Goal: Communication & Community: Ask a question

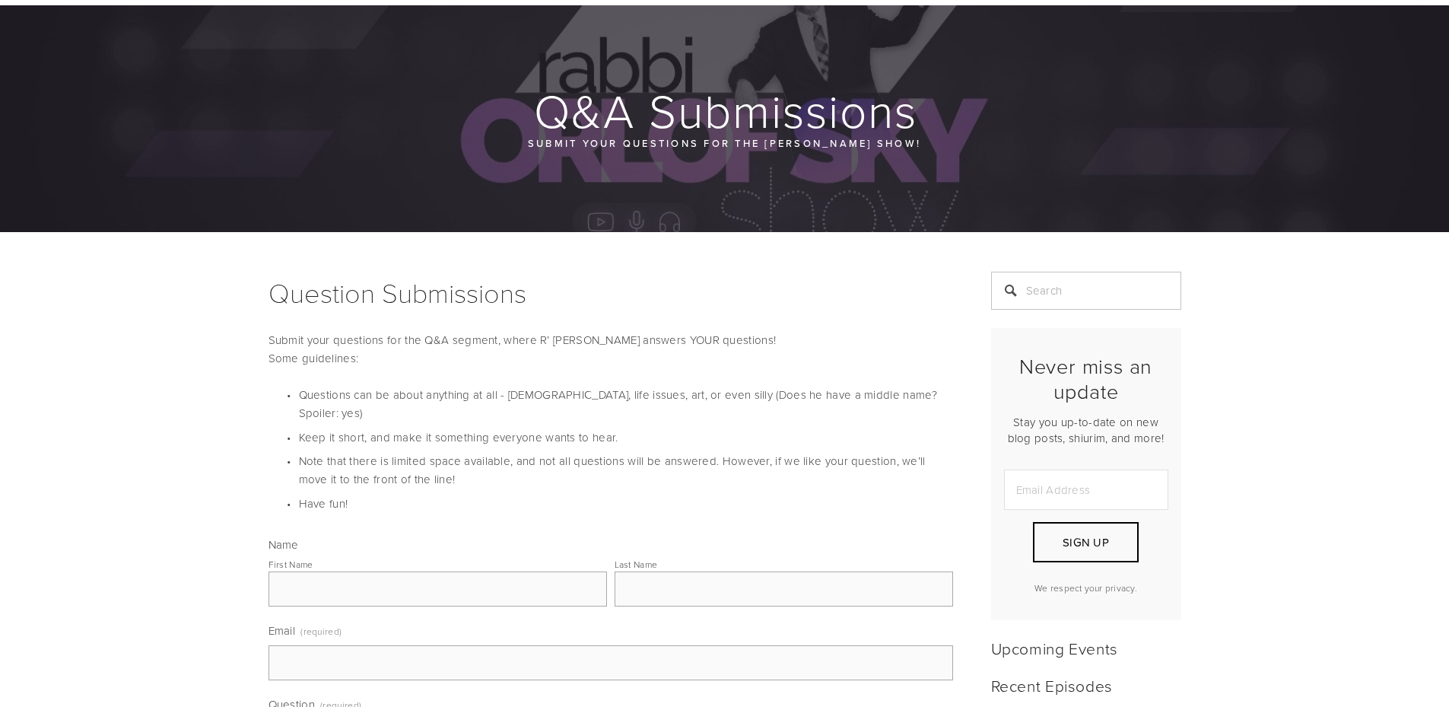
scroll to position [457, 0]
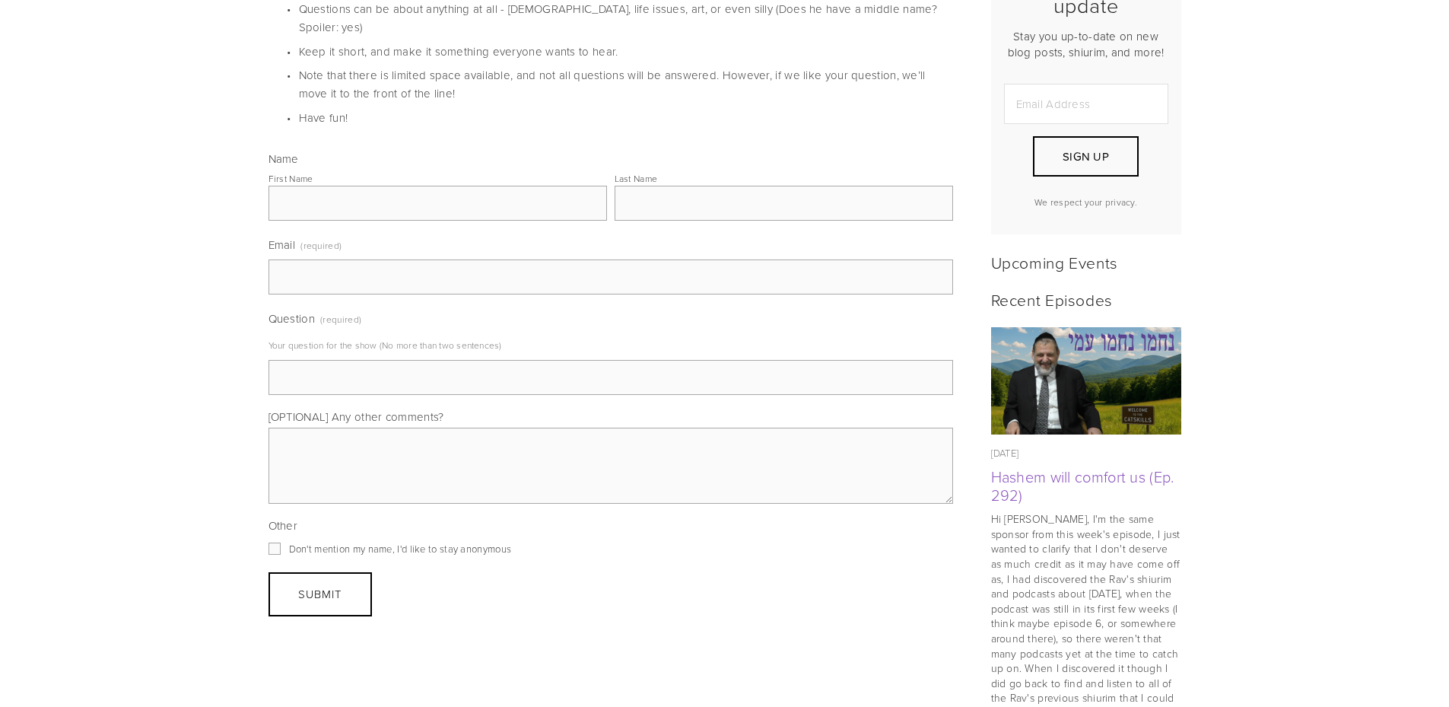
drag, startPoint x: 356, startPoint y: 186, endPoint x: 364, endPoint y: 183, distance: 7.9
click at [364, 186] on input "First Name" at bounding box center [438, 203] width 339 height 35
drag, startPoint x: 323, startPoint y: 177, endPoint x: 282, endPoint y: 180, distance: 40.4
click at [282, 186] on input "[PERSON_NAME]" at bounding box center [438, 203] width 339 height 35
type input "R"
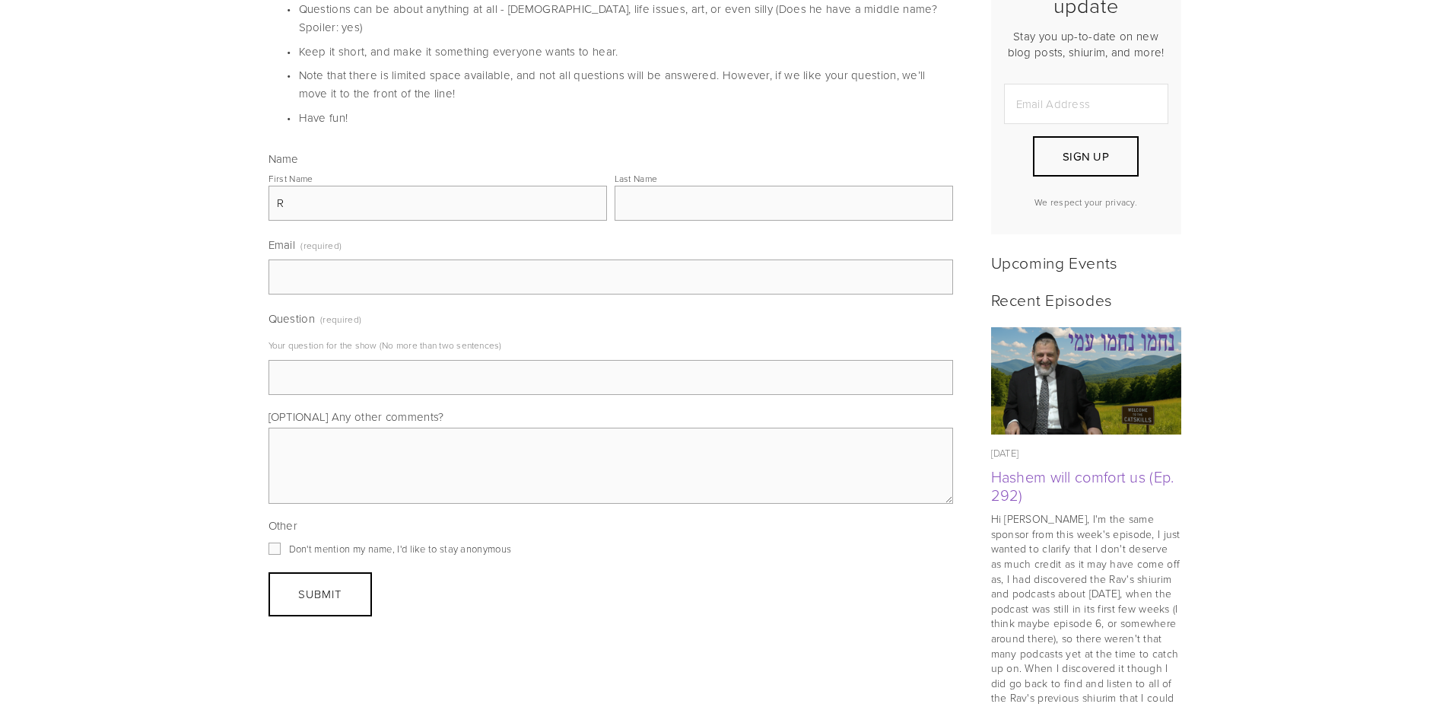
click at [663, 186] on input "Last Name" at bounding box center [784, 203] width 339 height 35
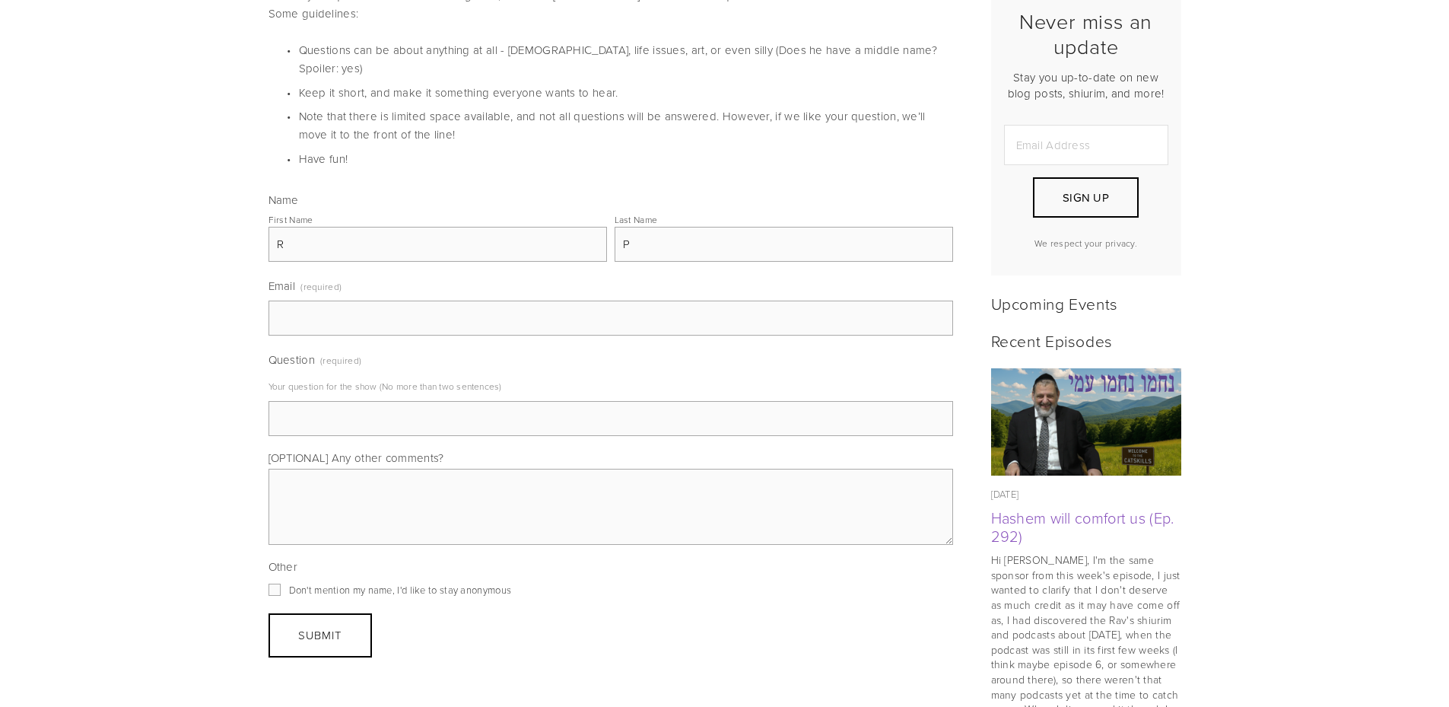
scroll to position [380, 0]
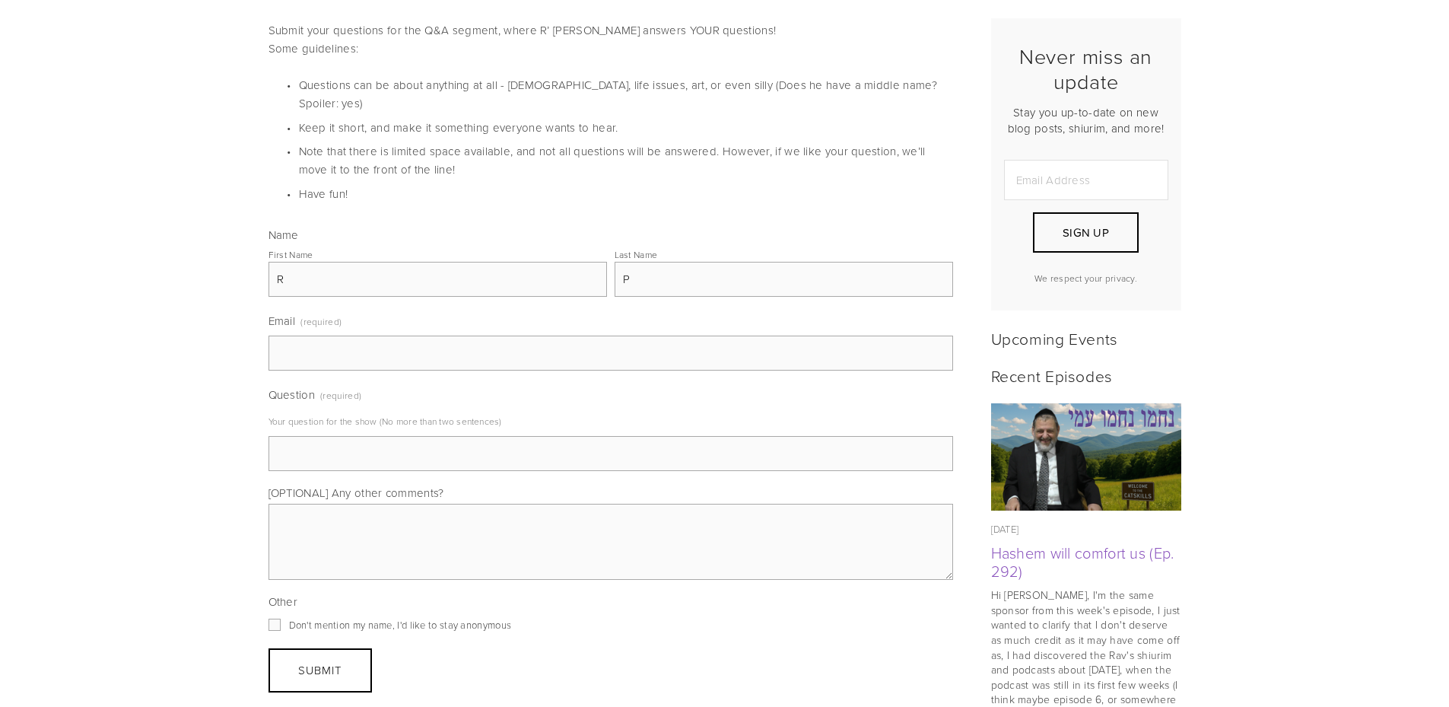
type input "P"
click at [354, 340] on input "Email (required)" at bounding box center [611, 353] width 685 height 35
type input "[EMAIL_ADDRESS][DOMAIN_NAME]"
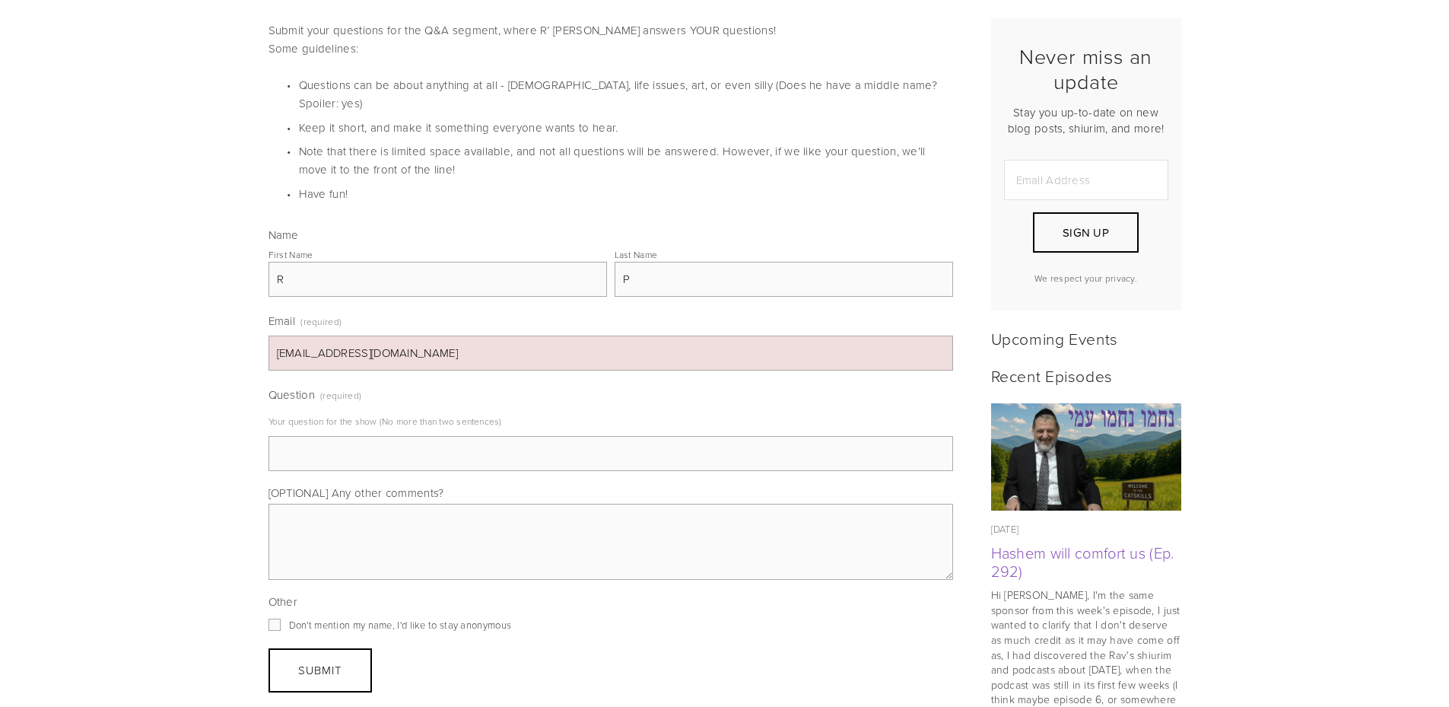
click at [334, 437] on input "Question (required)" at bounding box center [611, 453] width 685 height 35
click at [608, 436] on input "Follow-up to the question in episode 292 - I understand the importance of [PERS…" at bounding box center [611, 453] width 685 height 35
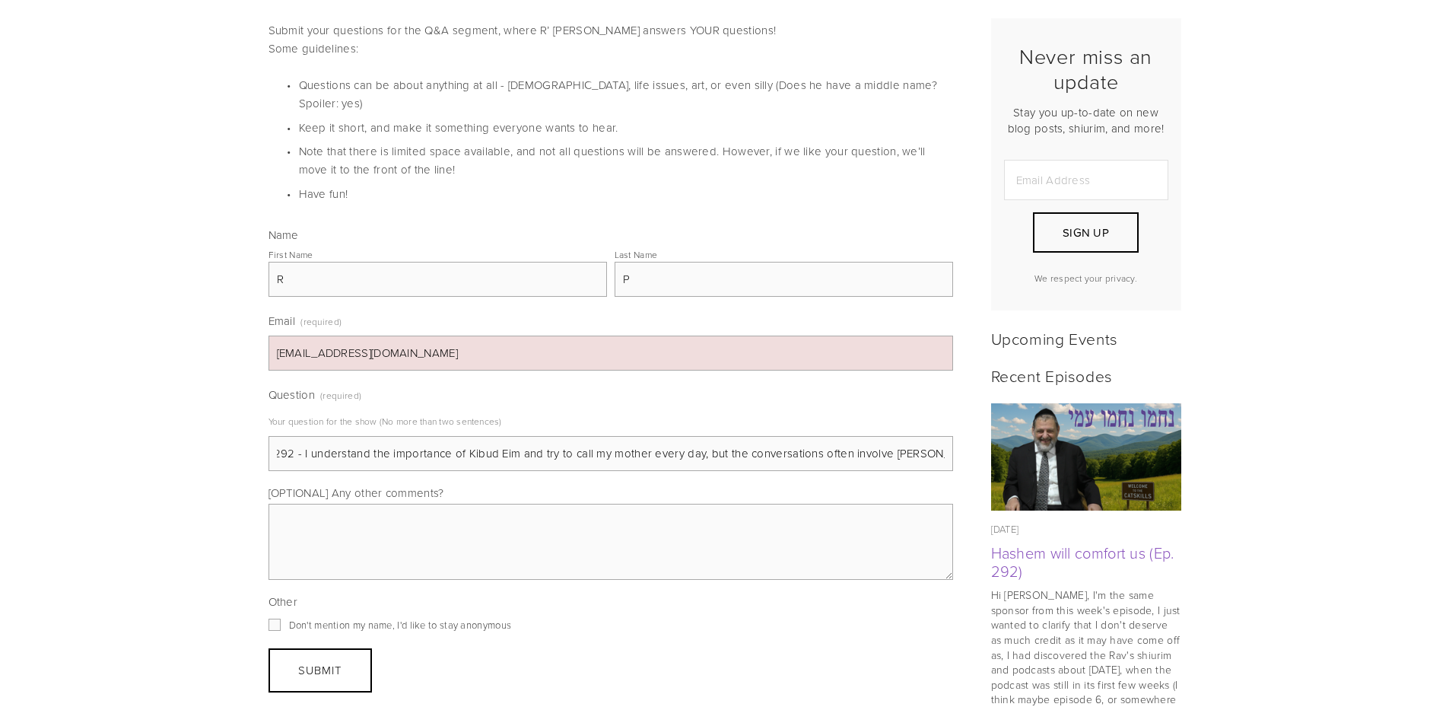
click at [818, 436] on input "Follow-up to the question in episode 292 - I understand the importance of Kibud…" at bounding box center [611, 453] width 685 height 35
click at [727, 445] on input "Follow-up to the question in episode 292 - I understand the importance of Kibud…" at bounding box center [611, 453] width 685 height 35
drag, startPoint x: 916, startPoint y: 434, endPoint x: 931, endPoint y: 440, distance: 15.7
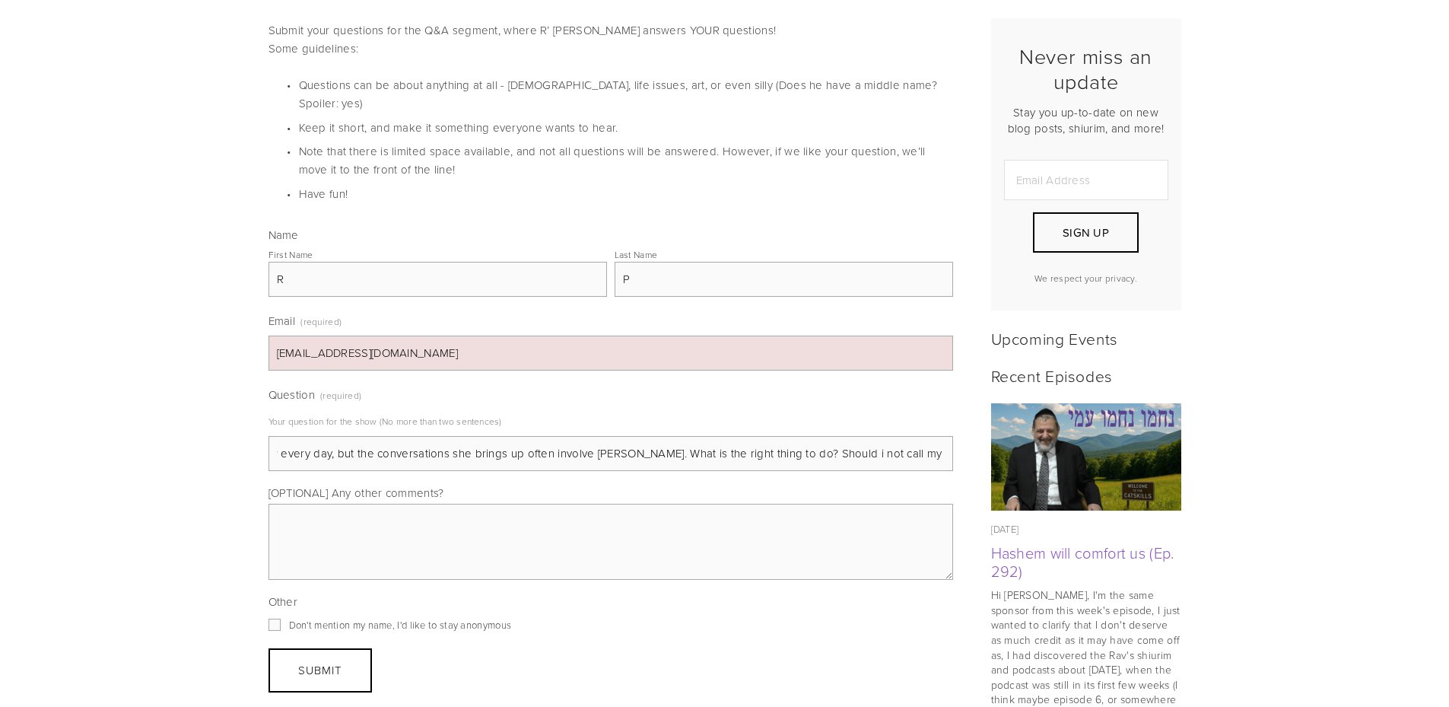
scroll to position [0, 569]
type input "Follow-up to the question in episode 292 - I understand the importance of Kibud…"
click at [271, 619] on input "Don't mention my name, I'd like to stay anonymous" at bounding box center [275, 625] width 12 height 12
checkbox input "true"
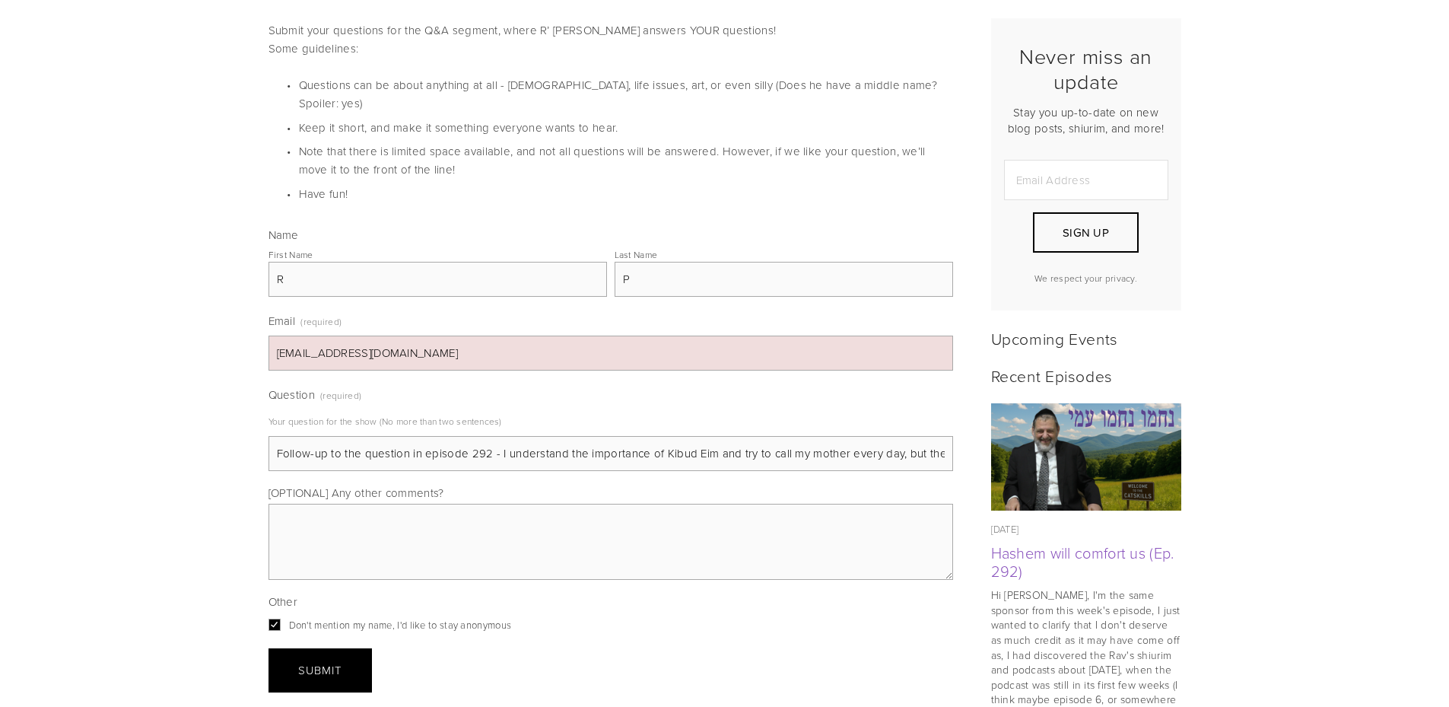
click at [294, 658] on button "Submit Submit" at bounding box center [320, 670] width 103 height 44
